Goal: Transaction & Acquisition: Purchase product/service

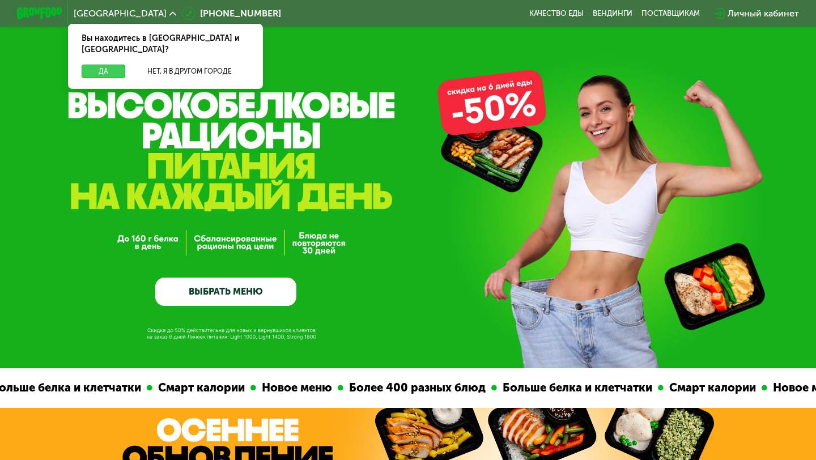
click at [112, 65] on button "Да" at bounding box center [104, 72] width 44 height 14
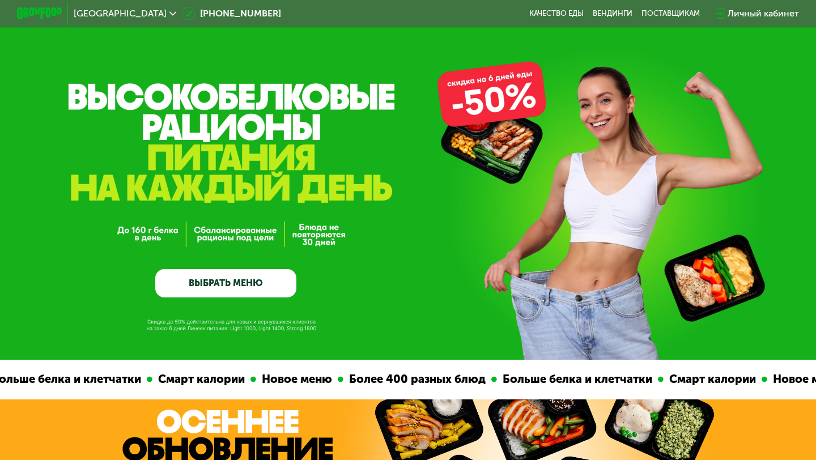
click at [274, 283] on link "ВЫБРАТЬ МЕНЮ" at bounding box center [225, 283] width 141 height 28
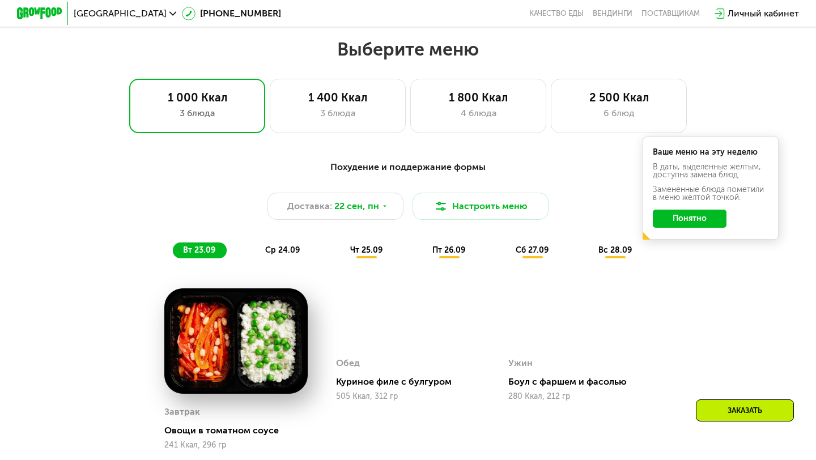
scroll to position [720, 0]
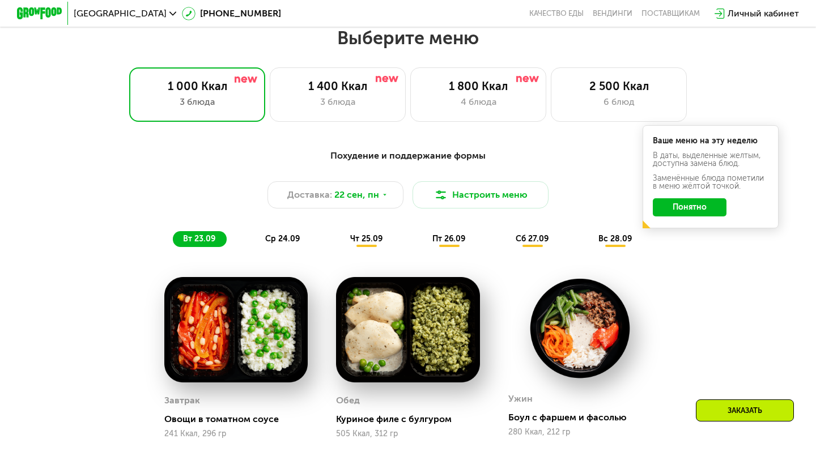
click at [673, 203] on button "Понятно" at bounding box center [690, 207] width 74 height 18
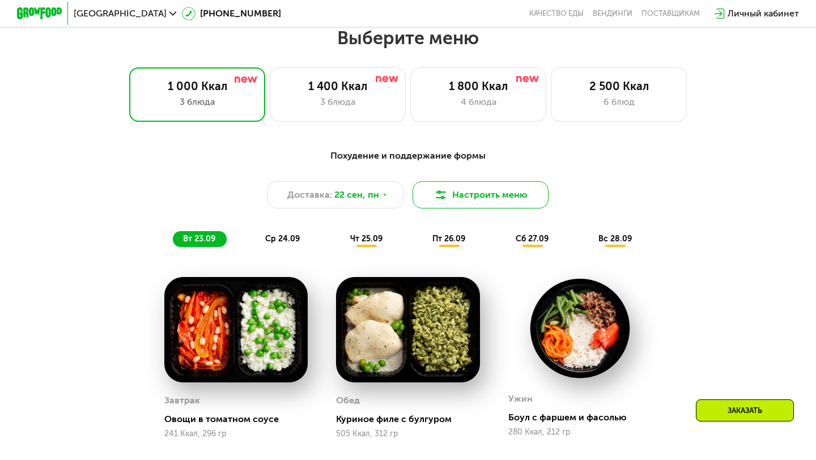
click at [487, 189] on button "Настроить меню" at bounding box center [481, 194] width 136 height 27
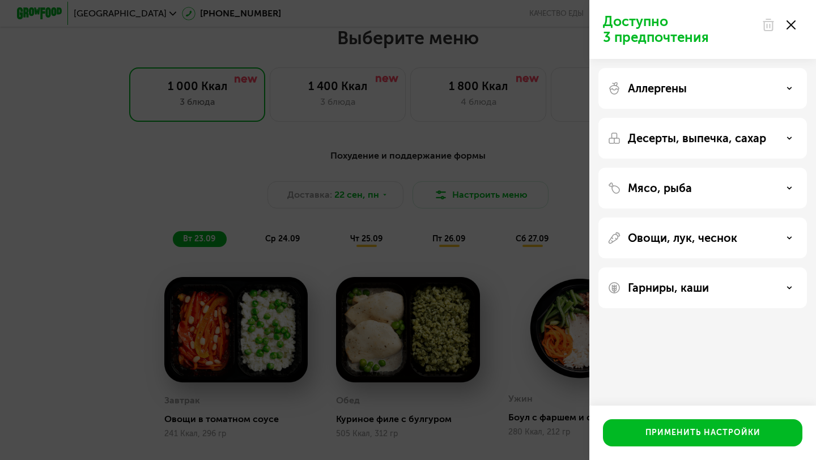
click at [525, 116] on div "Доступно 3 предпочтения Аллергены Десерты, выпечка, сахар Мясо, рыба Овощи, лук…" at bounding box center [408, 230] width 816 height 460
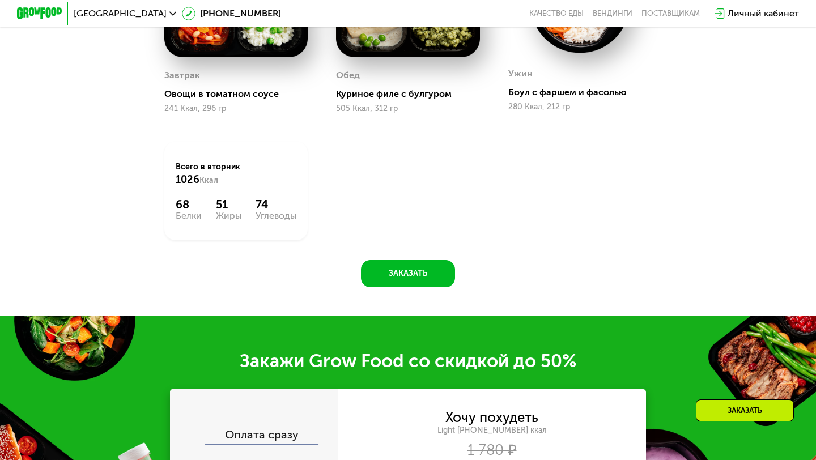
scroll to position [732, 0]
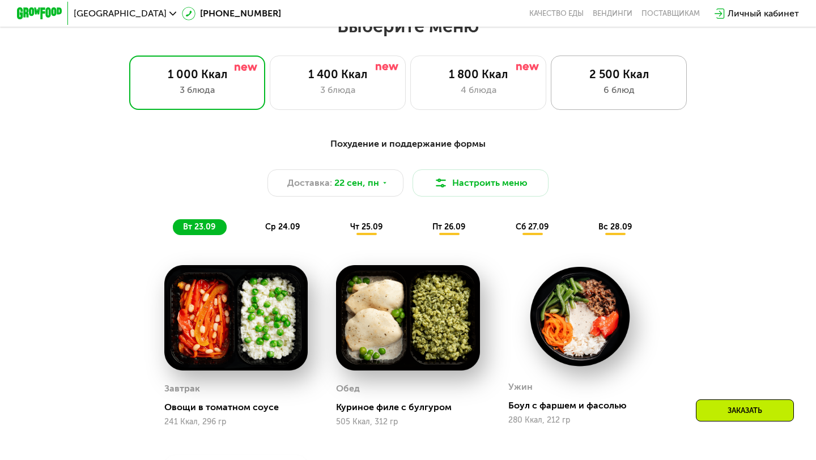
click at [609, 96] on div "6 блюд" at bounding box center [619, 90] width 112 height 14
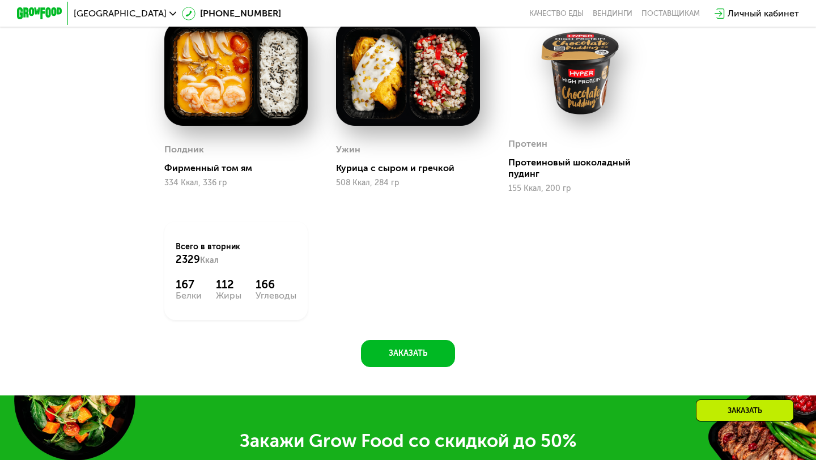
scroll to position [1462, 0]
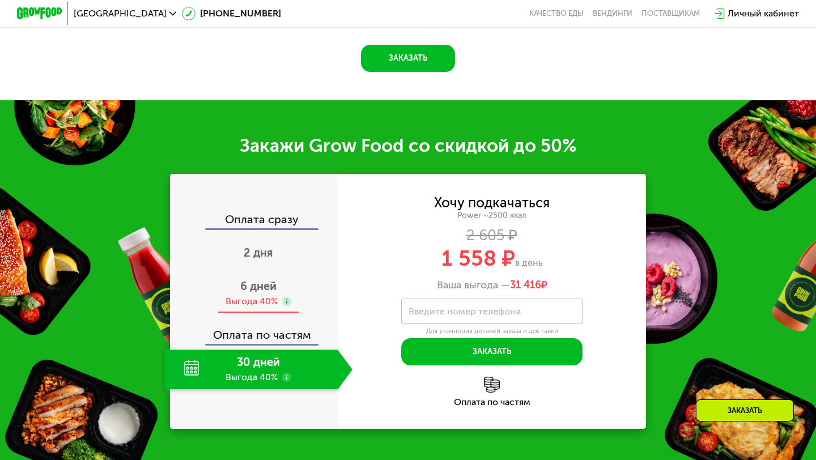
click at [262, 300] on div "Выгода 40%" at bounding box center [252, 301] width 52 height 12
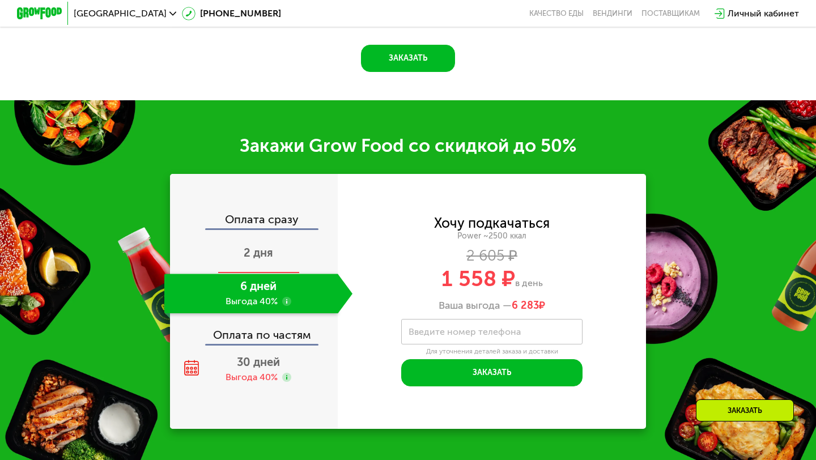
click at [262, 262] on div "2 дня" at bounding box center [258, 254] width 188 height 40
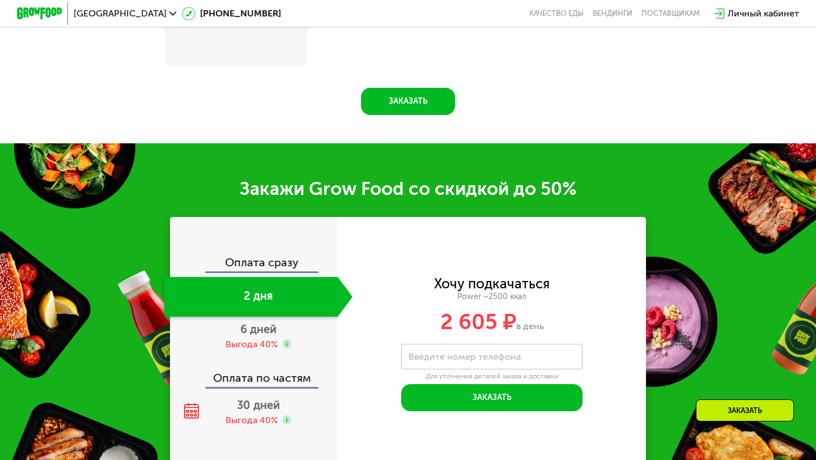
scroll to position [1504, 0]
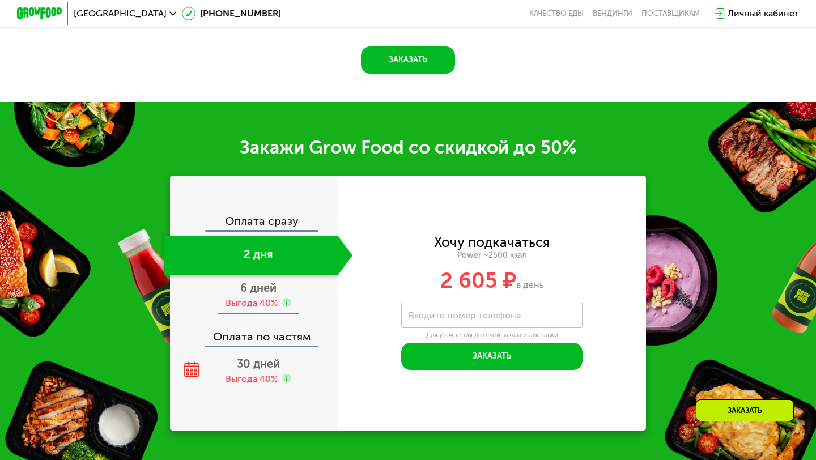
click at [264, 297] on div "Выгода 40%" at bounding box center [252, 303] width 52 height 12
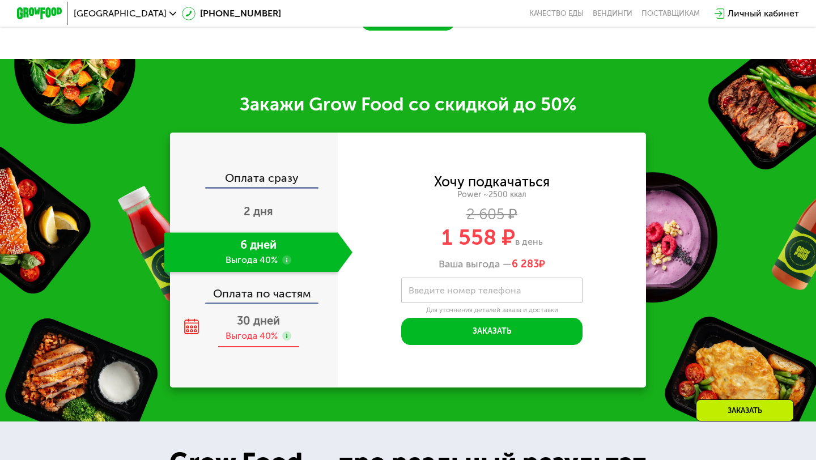
scroll to position [1462, 0]
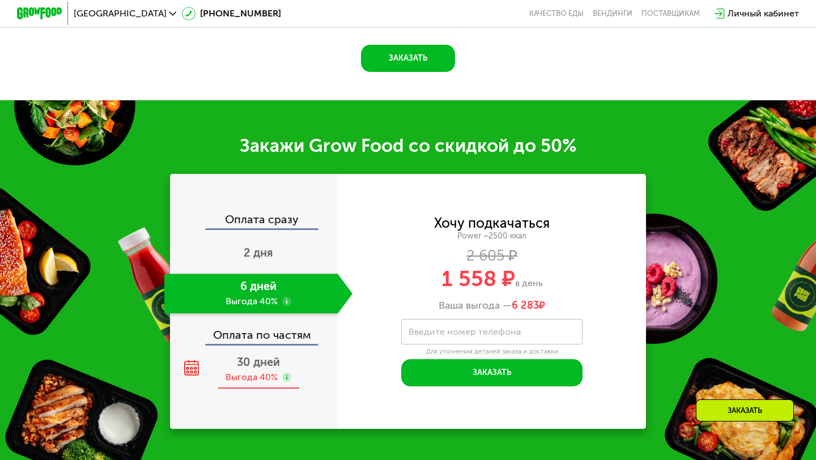
click at [258, 366] on span "30 дней" at bounding box center [258, 362] width 43 height 14
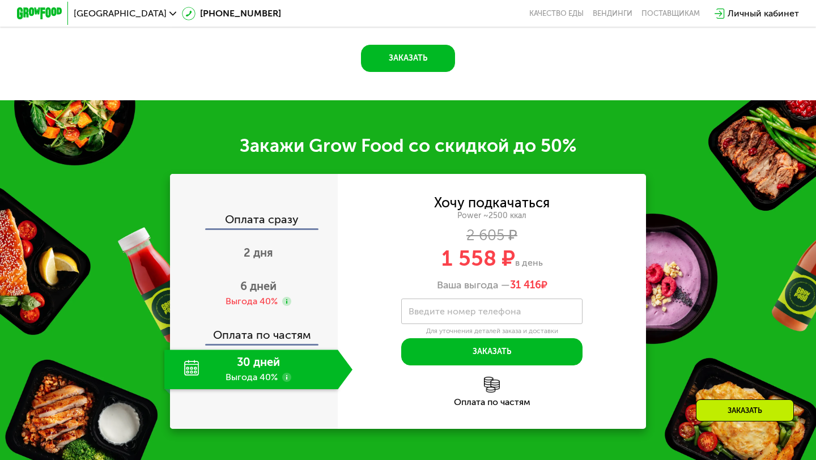
click at [289, 380] on use at bounding box center [286, 377] width 9 height 9
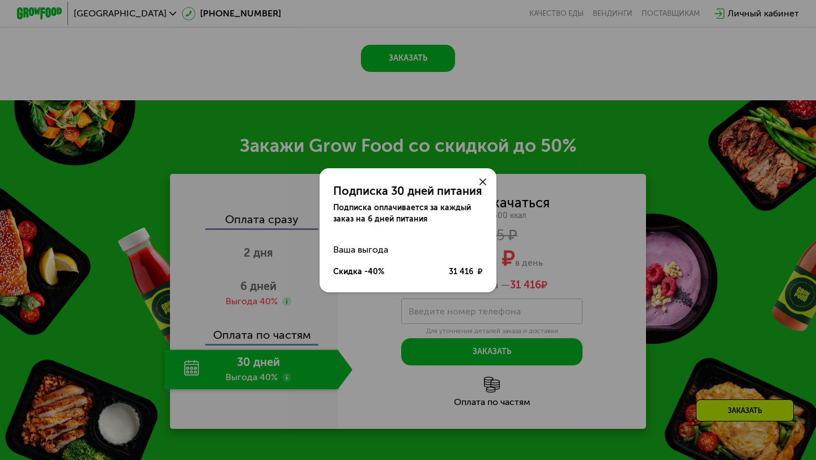
click at [288, 380] on div "Подписка 30 дней питания Подписка оплачивается за каждый заказ на 6 дней питани…" at bounding box center [408, 230] width 816 height 460
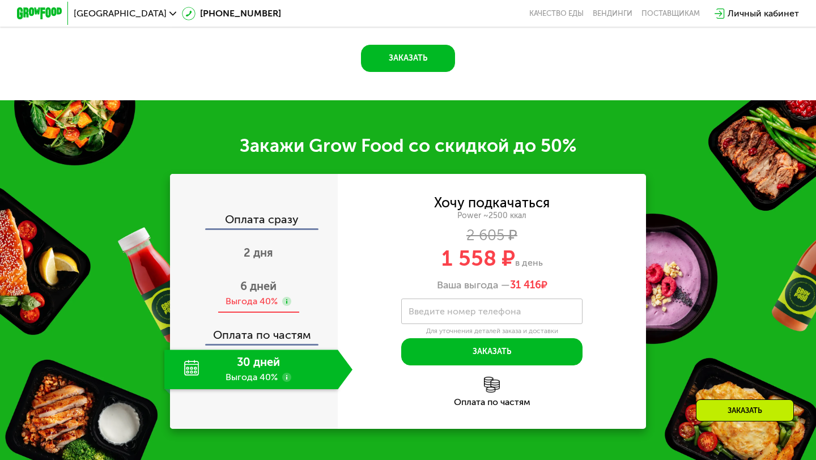
click at [269, 301] on div "Выгода 40%" at bounding box center [252, 301] width 52 height 12
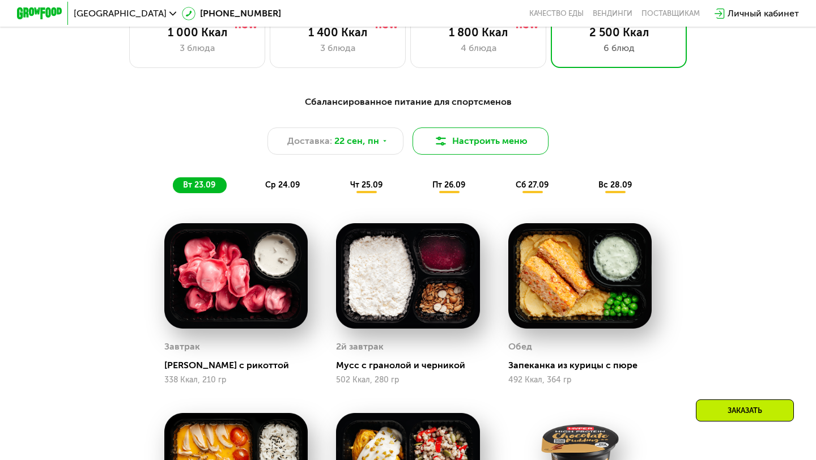
scroll to position [695, 0]
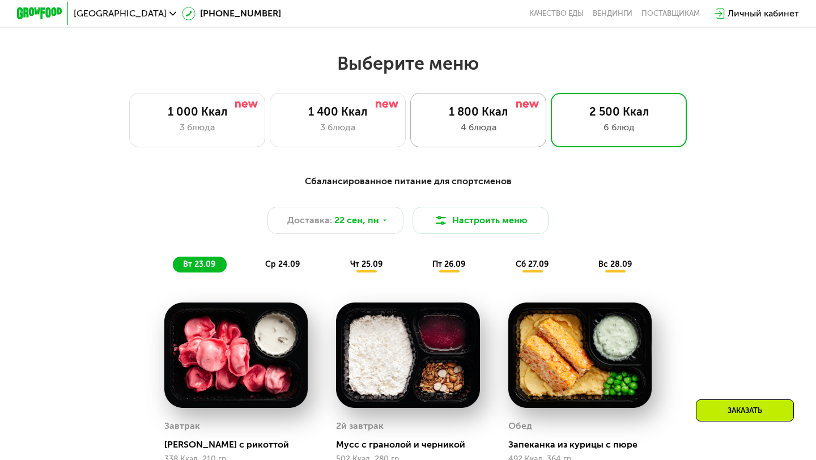
click at [513, 124] on div "4 блюда" at bounding box center [478, 128] width 112 height 14
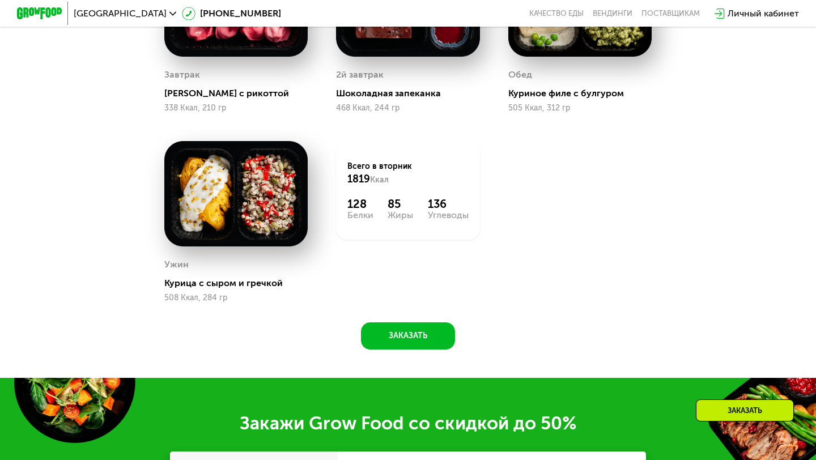
scroll to position [1308, 0]
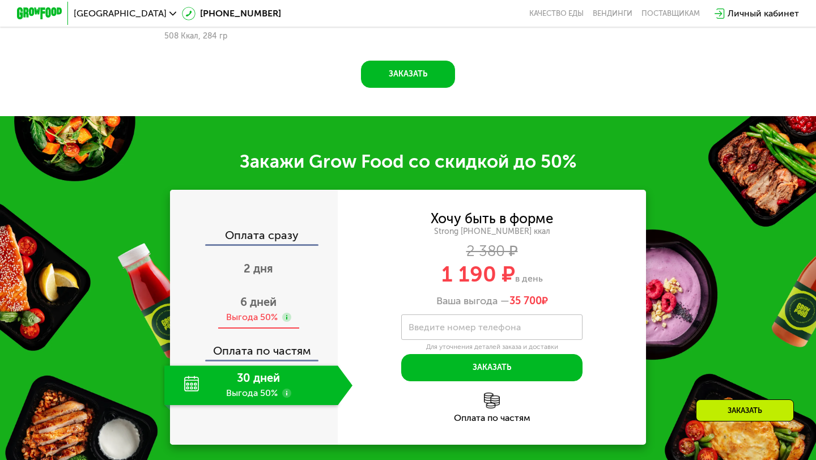
click at [294, 303] on div "6 дней Выгода 50%" at bounding box center [258, 310] width 188 height 40
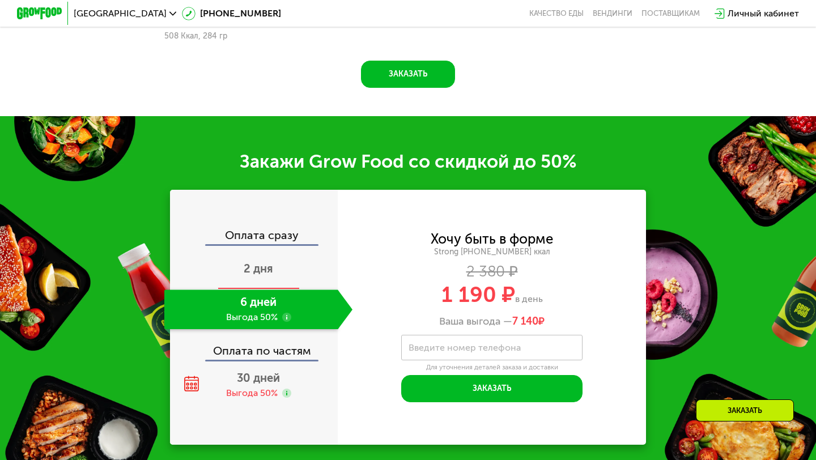
click at [294, 271] on div "2 дня" at bounding box center [258, 270] width 188 height 40
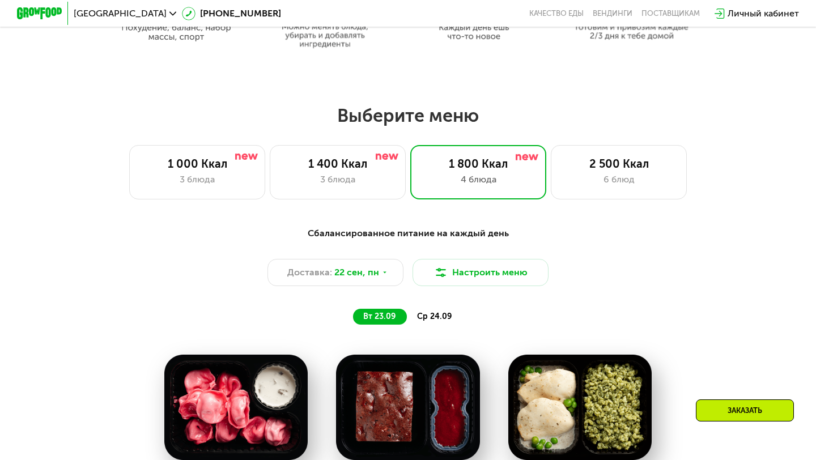
scroll to position [605, 0]
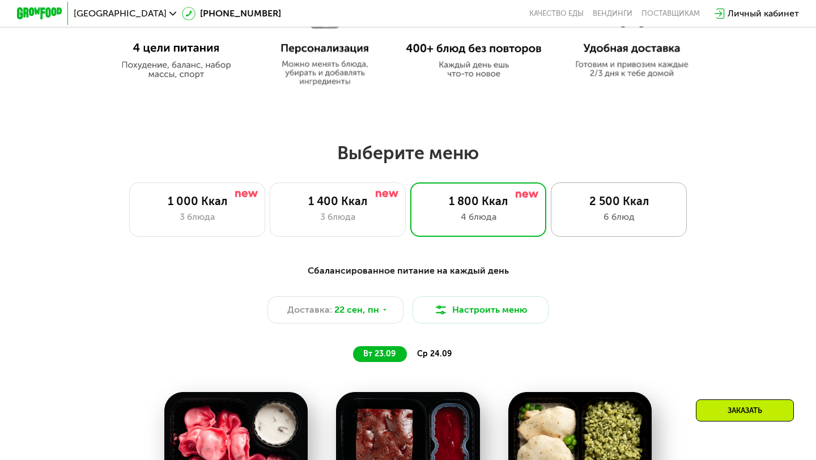
click at [593, 188] on div "2 500 Ккал 6 блюд" at bounding box center [619, 210] width 136 height 54
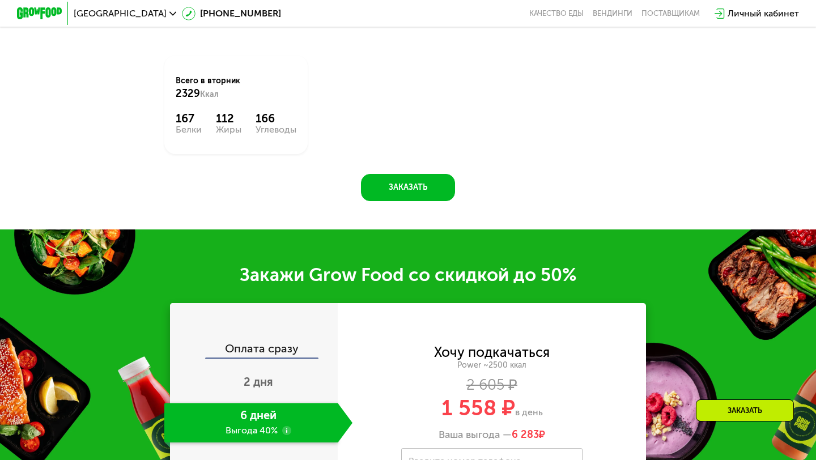
scroll to position [1419, 0]
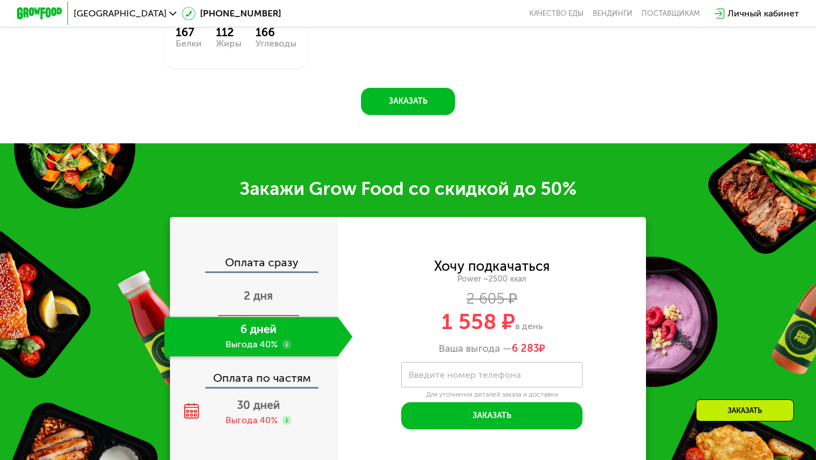
click at [304, 303] on div "2 дня" at bounding box center [258, 297] width 188 height 40
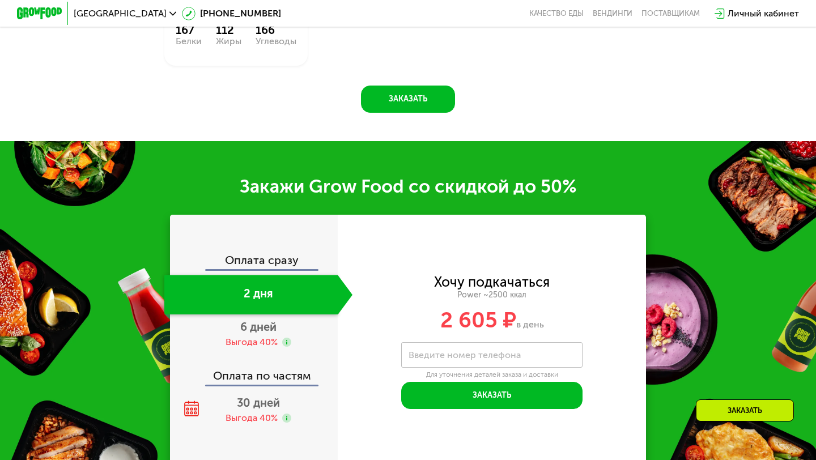
scroll to position [1447, 0]
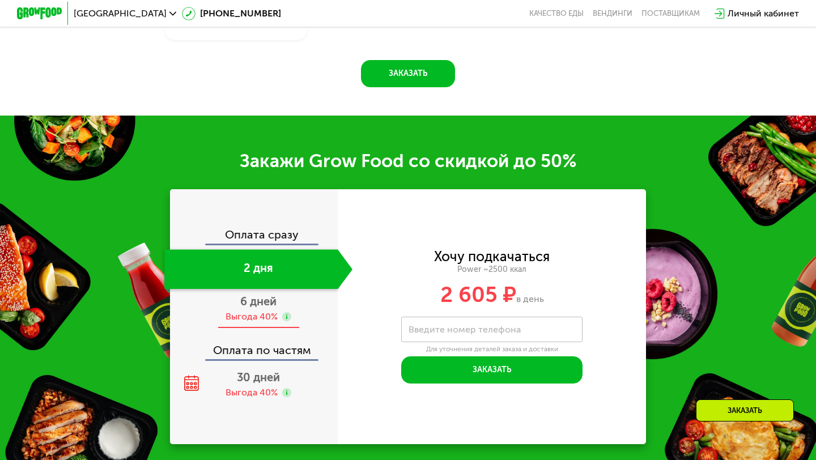
click at [291, 304] on div "6 дней Выгода 40%" at bounding box center [258, 309] width 188 height 40
